Goal: Task Accomplishment & Management: Manage account settings

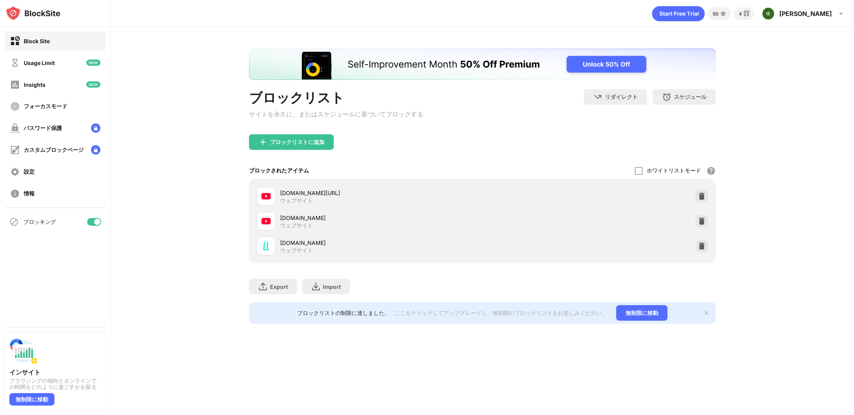
click at [92, 221] on div at bounding box center [94, 222] width 14 height 8
click at [55, 61] on div "Usage Limit" at bounding box center [55, 62] width 101 height 19
